Goal: Information Seeking & Learning: Learn about a topic

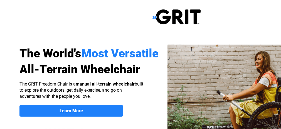
select select "US"
click at [138, 21] on div at bounding box center [176, 17] width 353 height 34
click at [181, 47] on img at bounding box center [249, 100] width 165 height 113
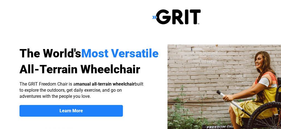
click at [181, 47] on img at bounding box center [249, 100] width 165 height 113
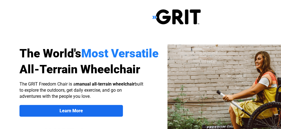
click at [87, 111] on span "Learn More" at bounding box center [70, 110] width 103 height 5
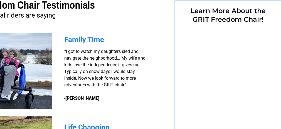
select select "US"
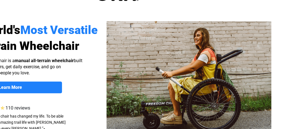
scroll to position [0, 61]
